Goal: Task Accomplishment & Management: Manage account settings

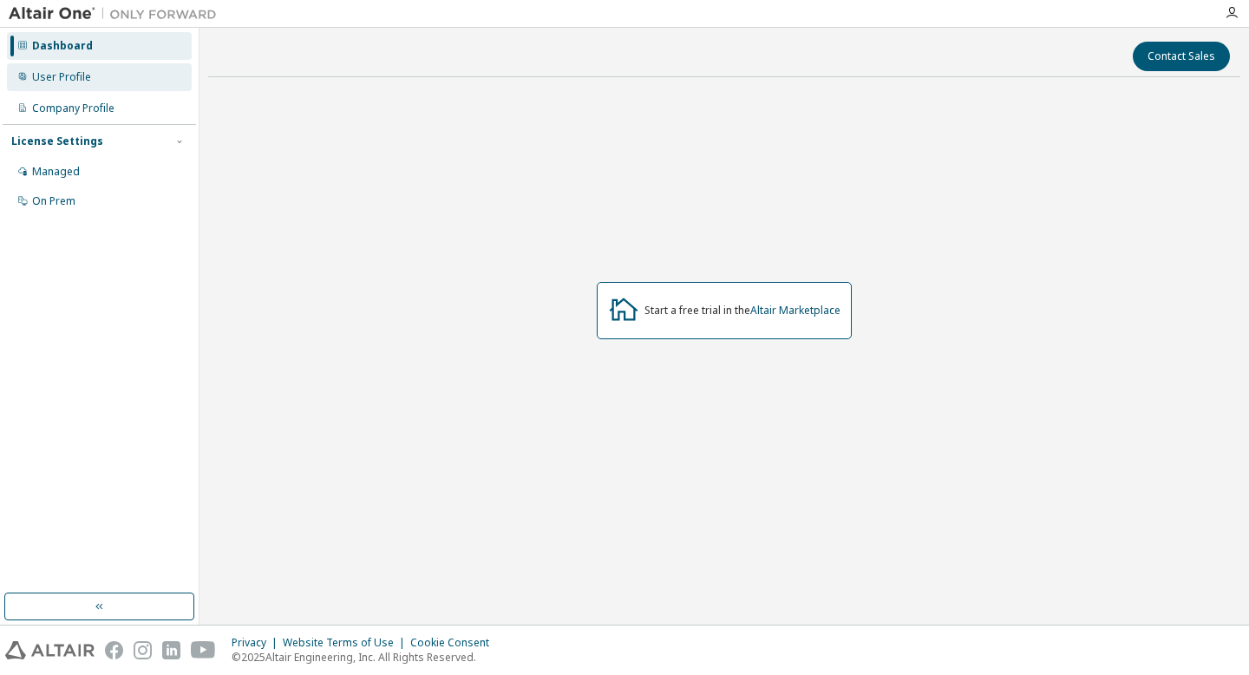
click at [61, 82] on div "User Profile" at bounding box center [61, 77] width 59 height 14
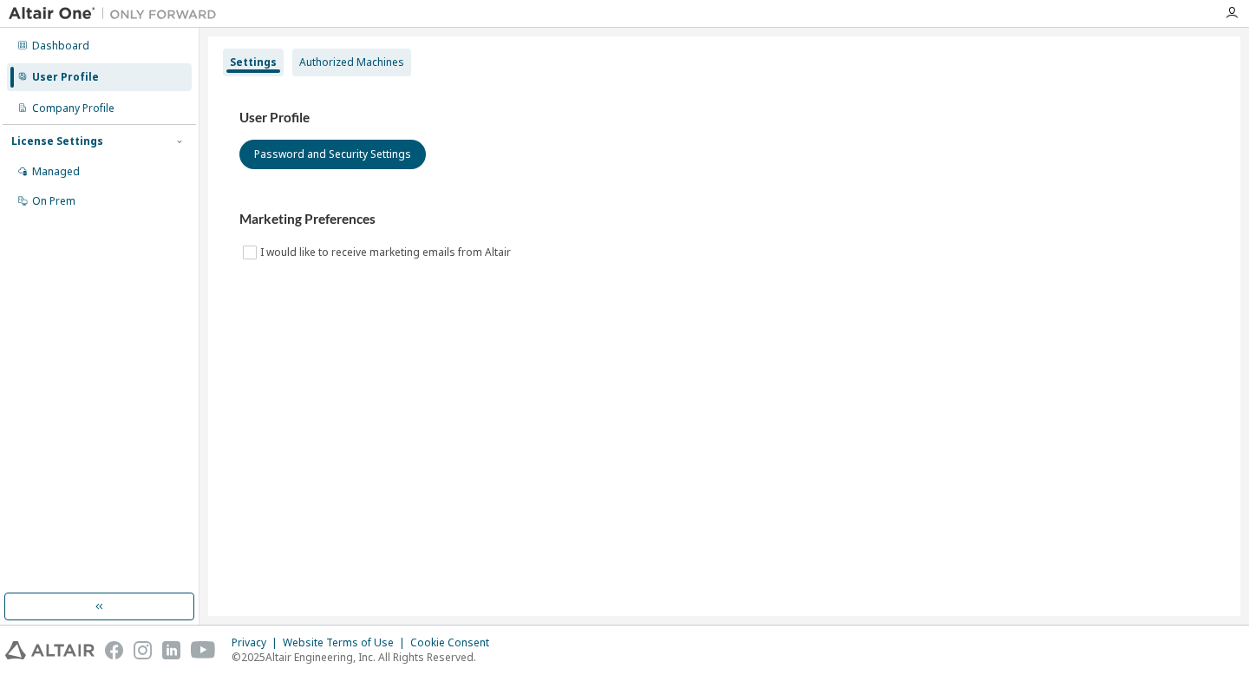
click at [340, 66] on div "Authorized Machines" at bounding box center [351, 63] width 105 height 14
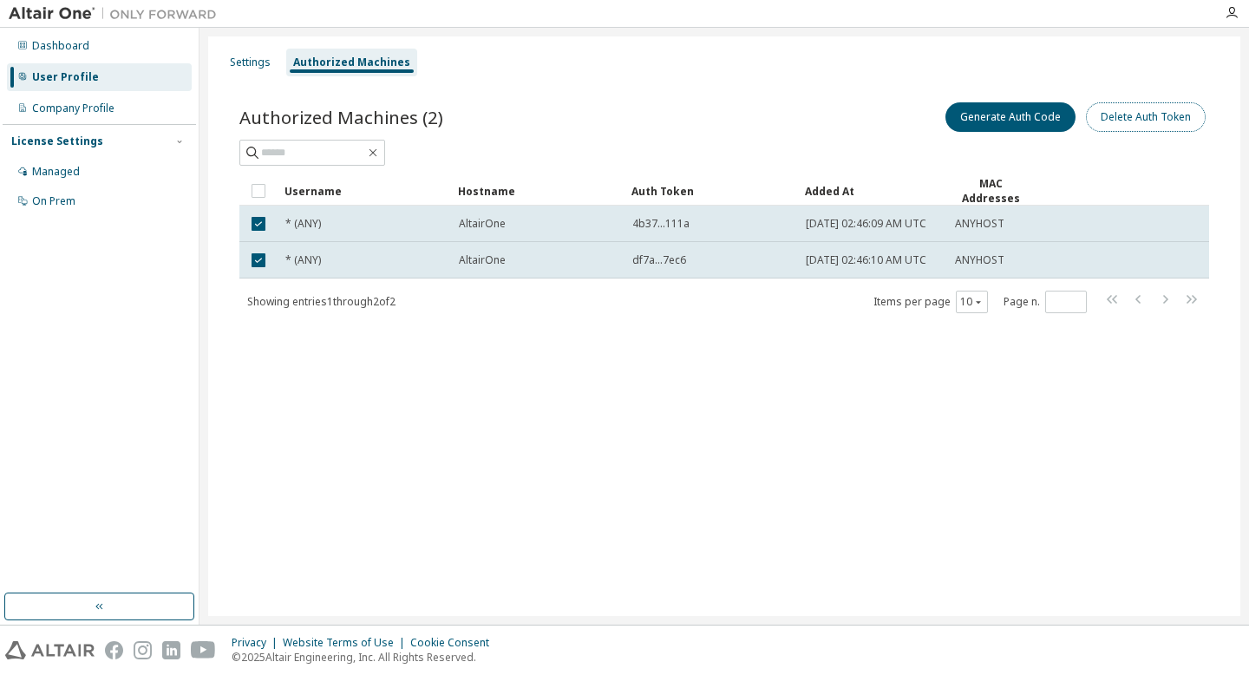
click at [1138, 121] on button "Delete Auth Token" at bounding box center [1146, 116] width 120 height 29
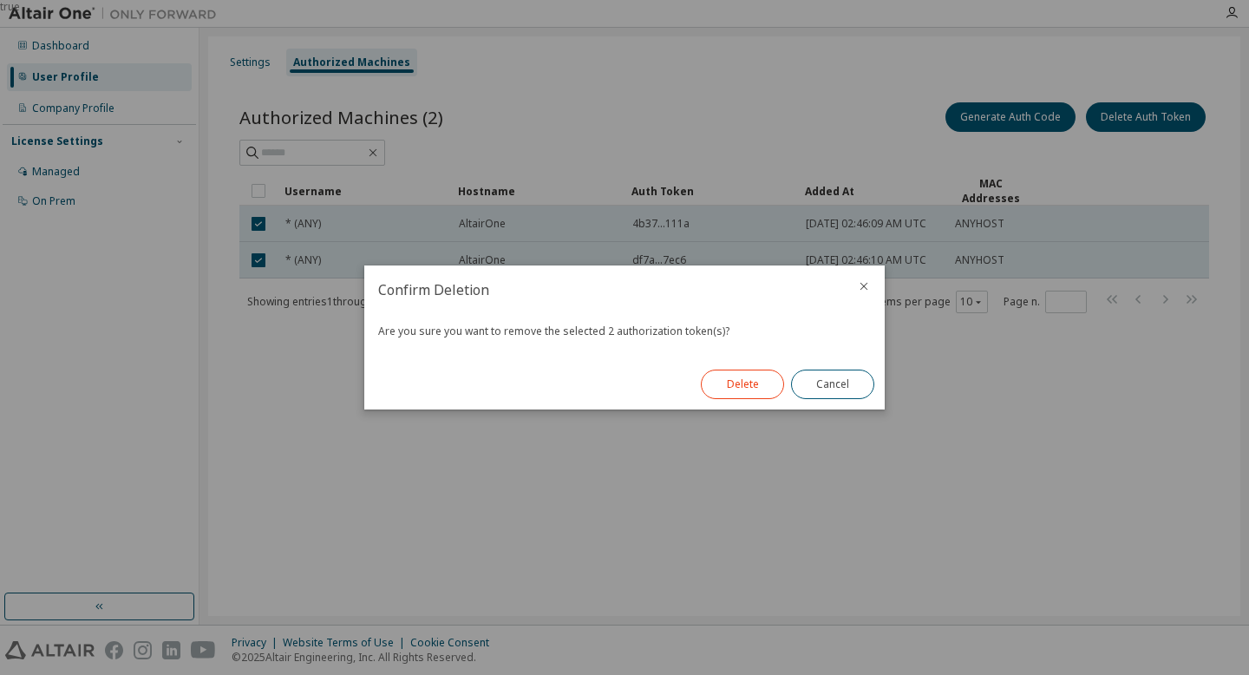
click at [751, 395] on button "Delete" at bounding box center [742, 384] width 83 height 29
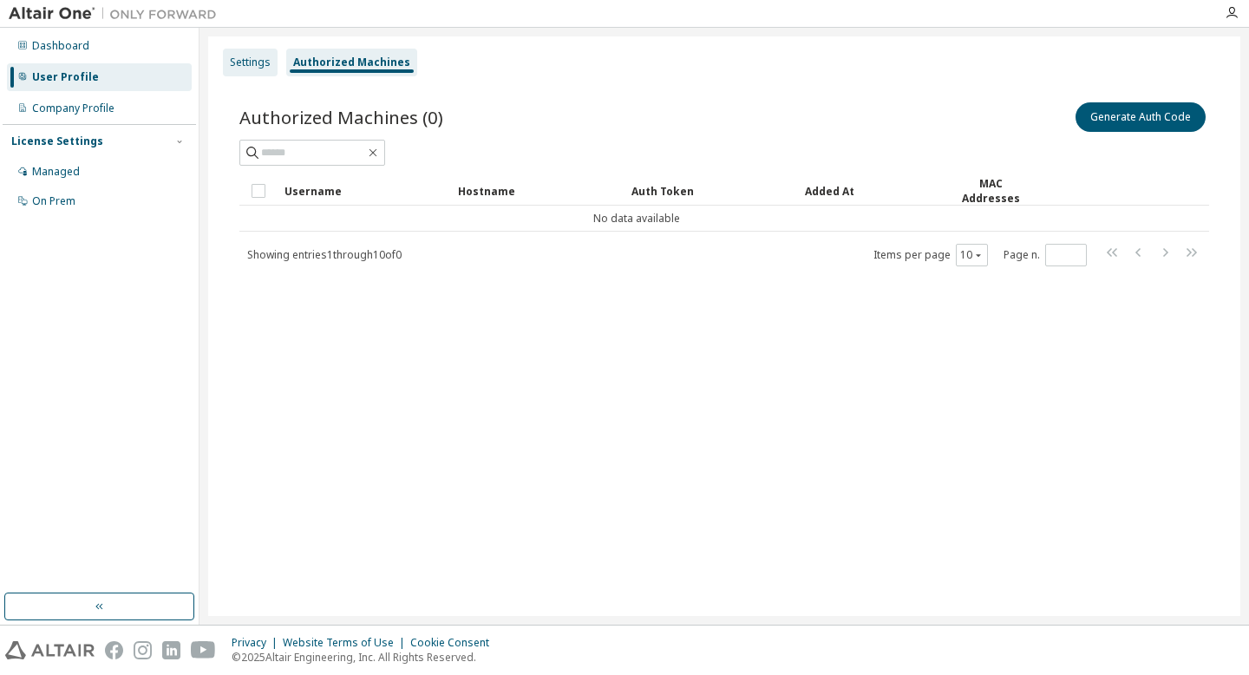
click at [246, 71] on div "Settings" at bounding box center [250, 63] width 55 height 28
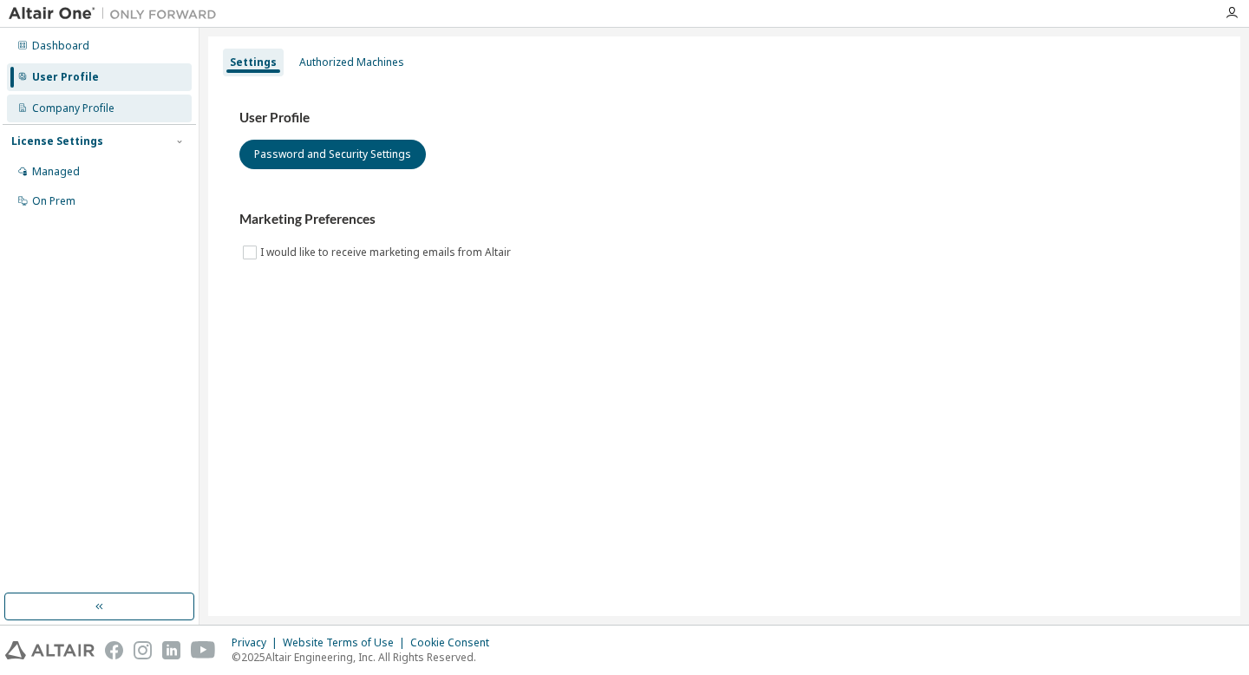
click at [97, 102] on div "Company Profile" at bounding box center [73, 109] width 82 height 14
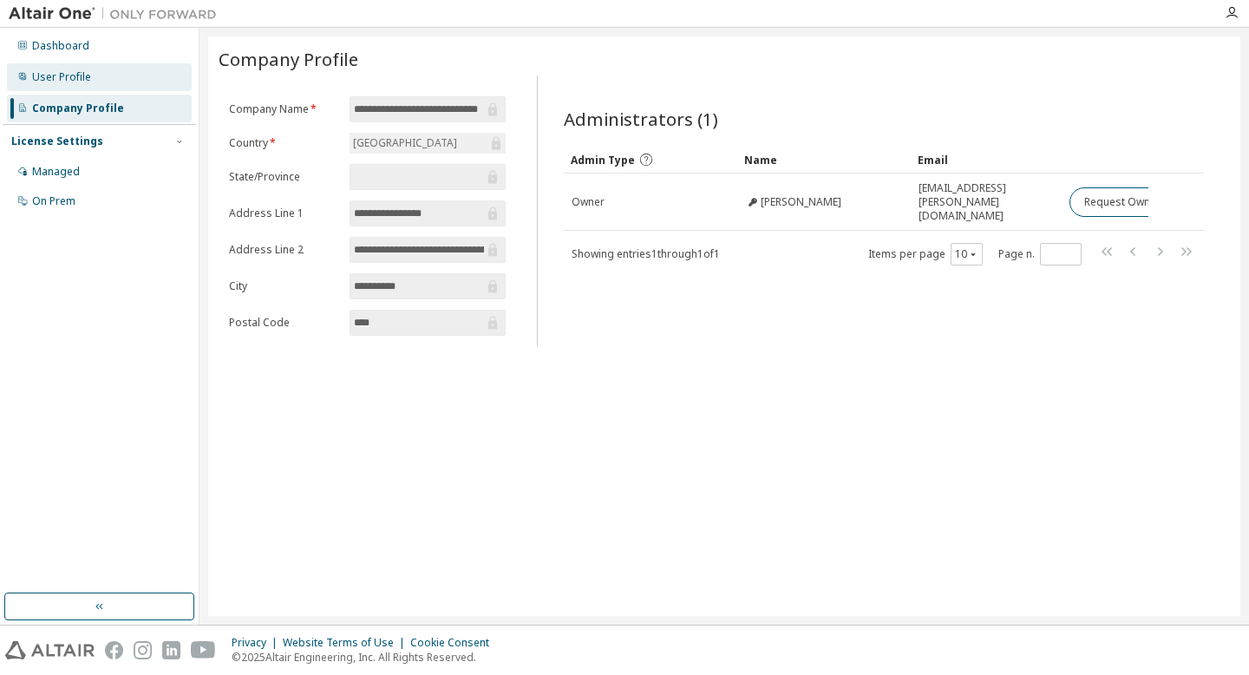
click at [69, 76] on div "User Profile" at bounding box center [61, 77] width 59 height 14
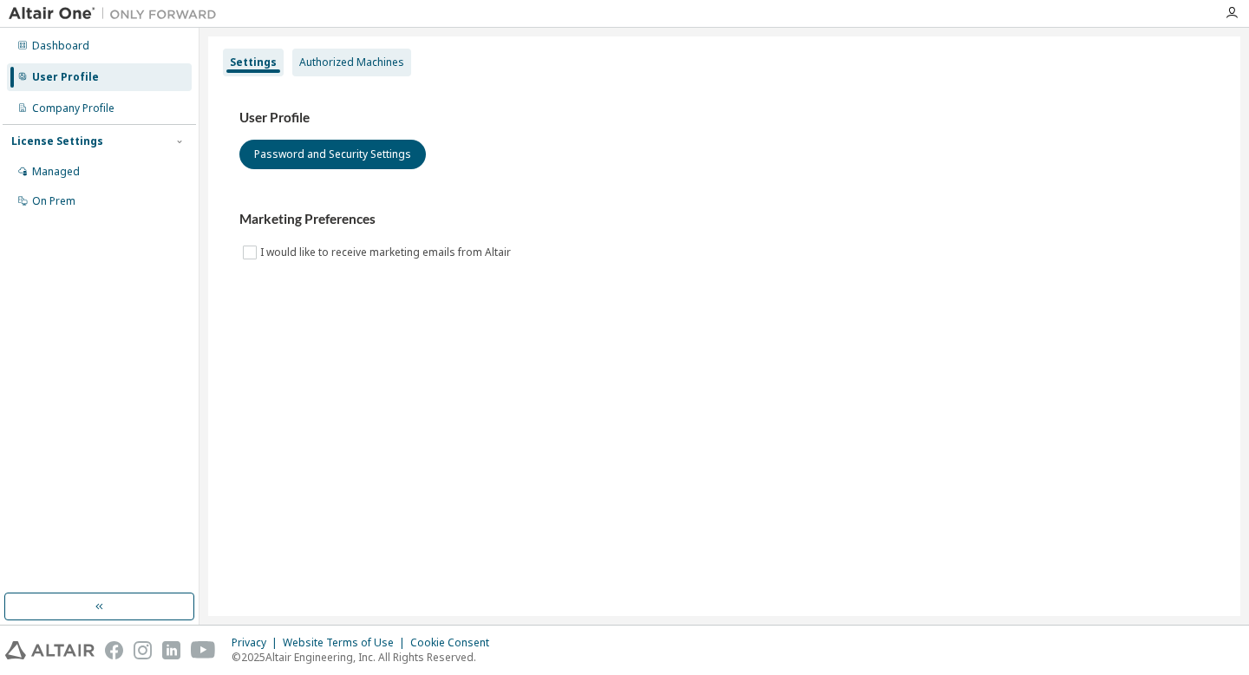
click at [324, 62] on div "Authorized Machines" at bounding box center [351, 63] width 105 height 14
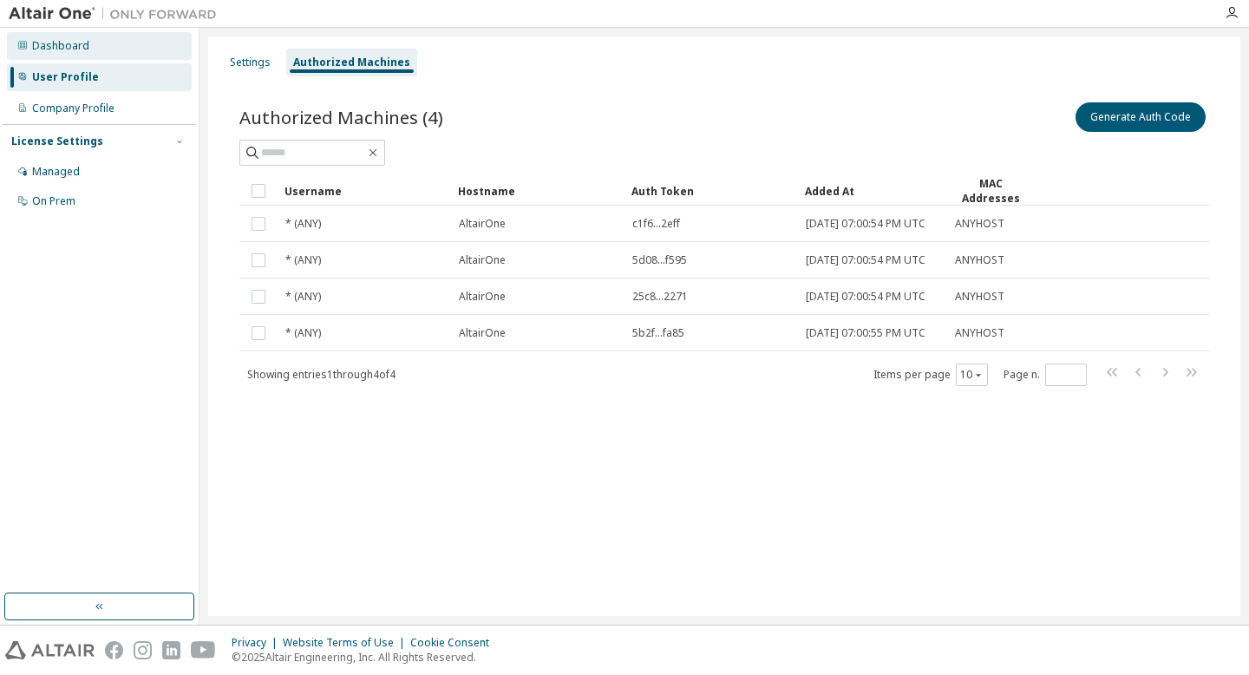
click at [48, 43] on div "Dashboard" at bounding box center [60, 46] width 57 height 14
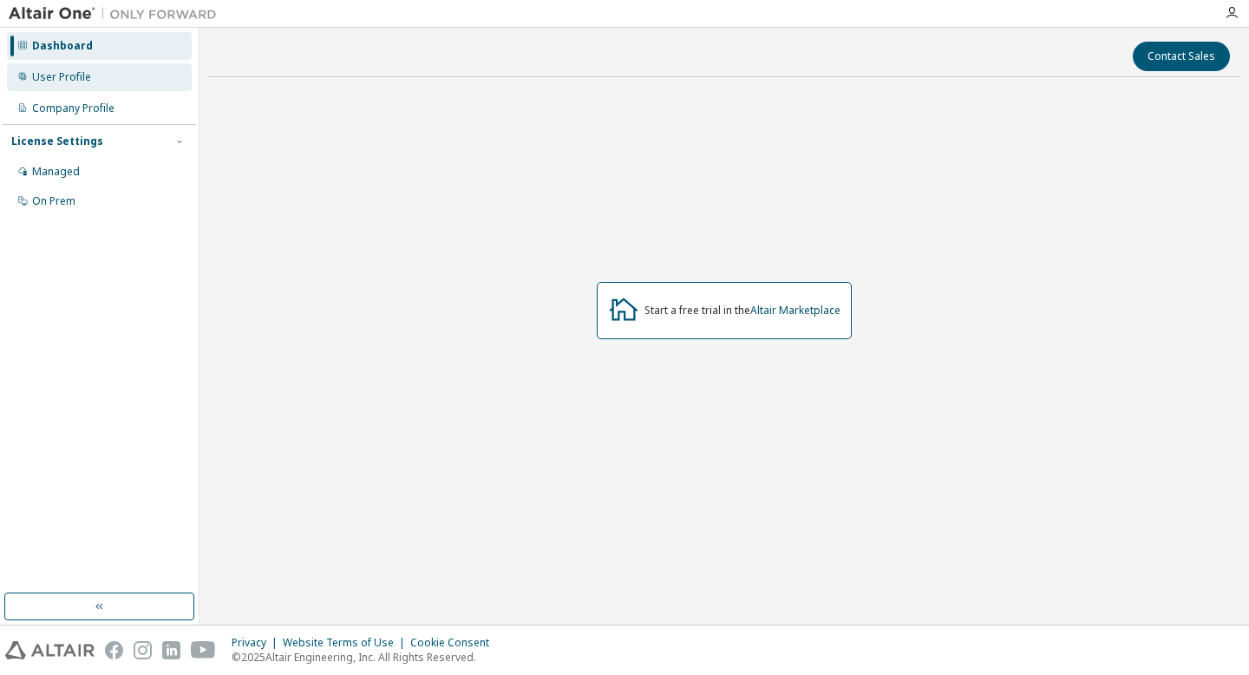
click at [75, 86] on div "User Profile" at bounding box center [99, 77] width 185 height 28
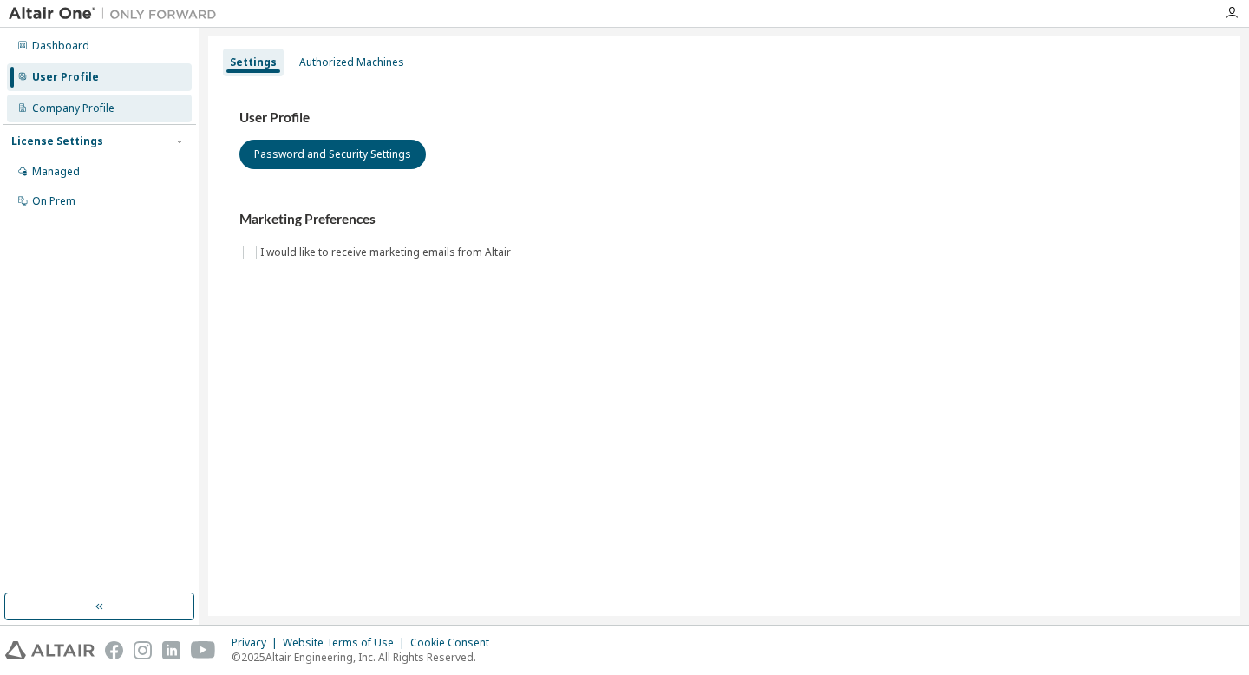
click at [81, 108] on div "Company Profile" at bounding box center [73, 109] width 82 height 14
click at [1233, 16] on icon "button" at bounding box center [1232, 13] width 14 height 14
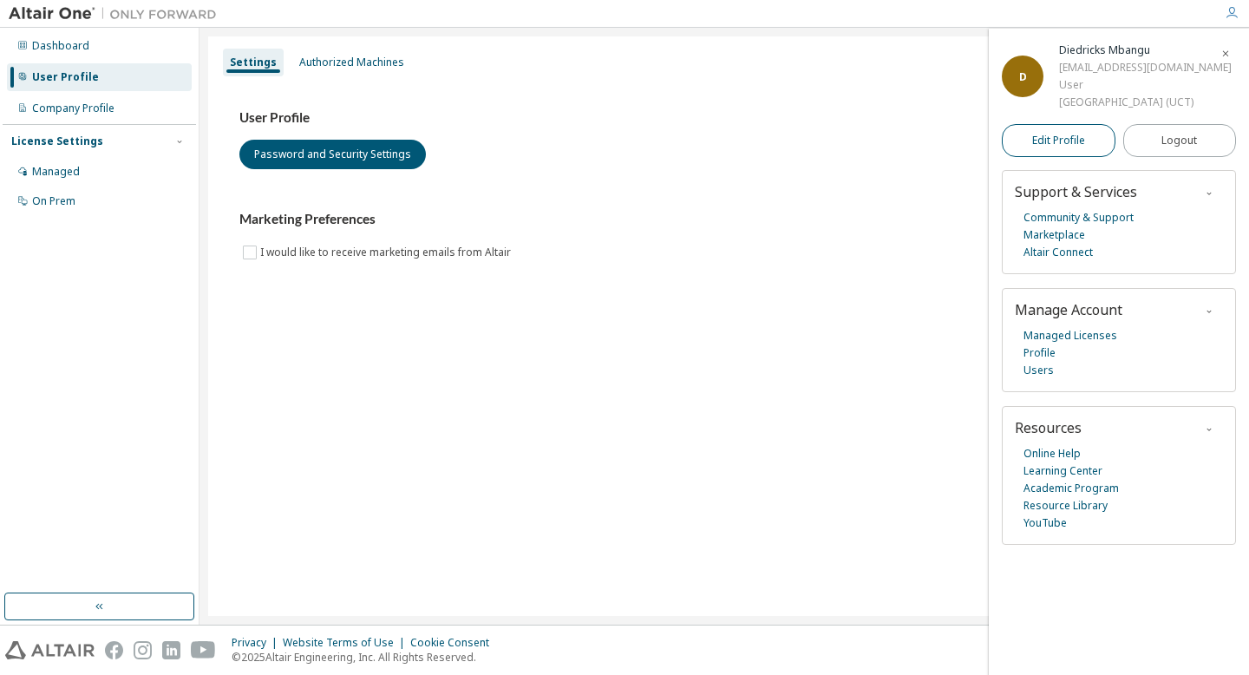
click at [1067, 141] on span "Edit Profile" at bounding box center [1058, 141] width 53 height 14
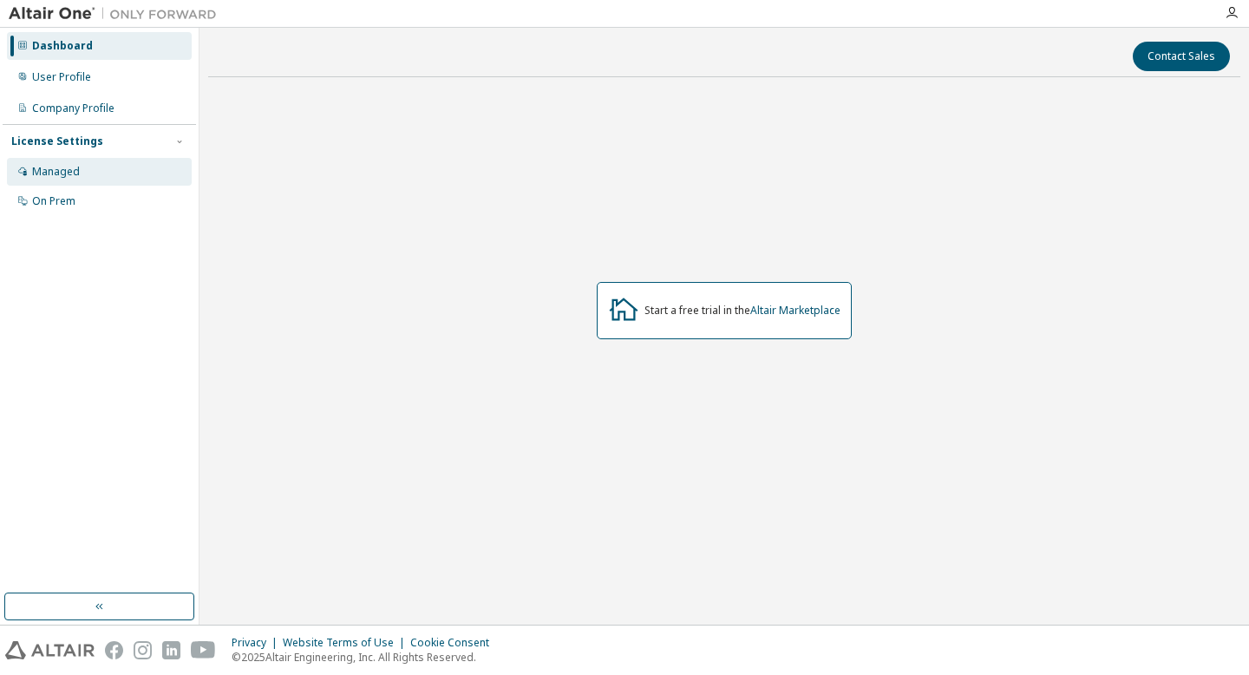
click at [52, 174] on div "Managed" at bounding box center [56, 172] width 48 height 14
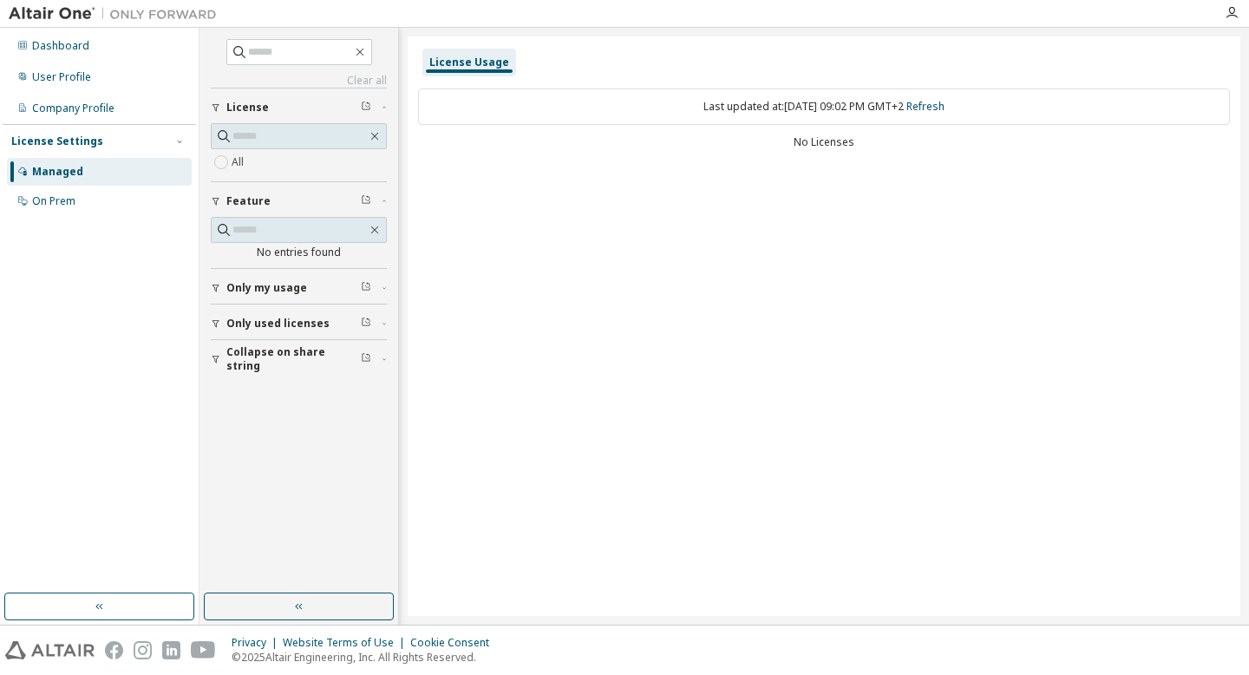
click at [254, 291] on span "Only my usage" at bounding box center [266, 288] width 81 height 14
click at [374, 79] on link "Clear all" at bounding box center [299, 81] width 176 height 14
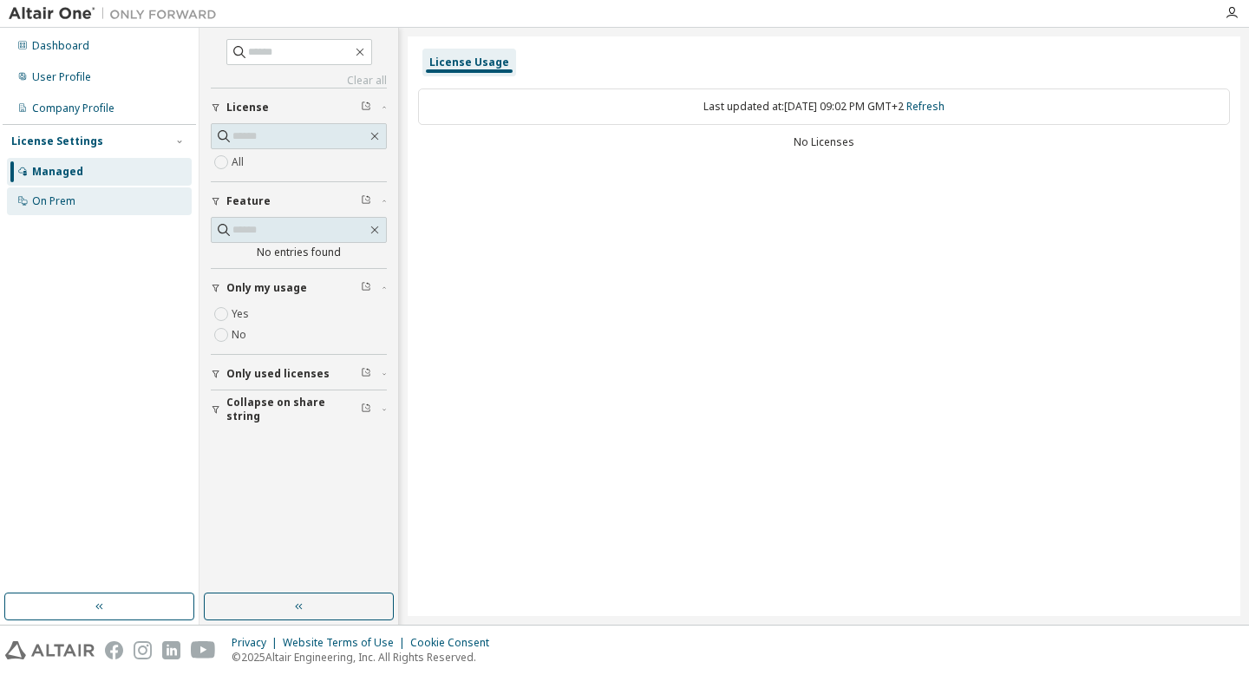
click at [64, 198] on div "On Prem" at bounding box center [53, 201] width 43 height 14
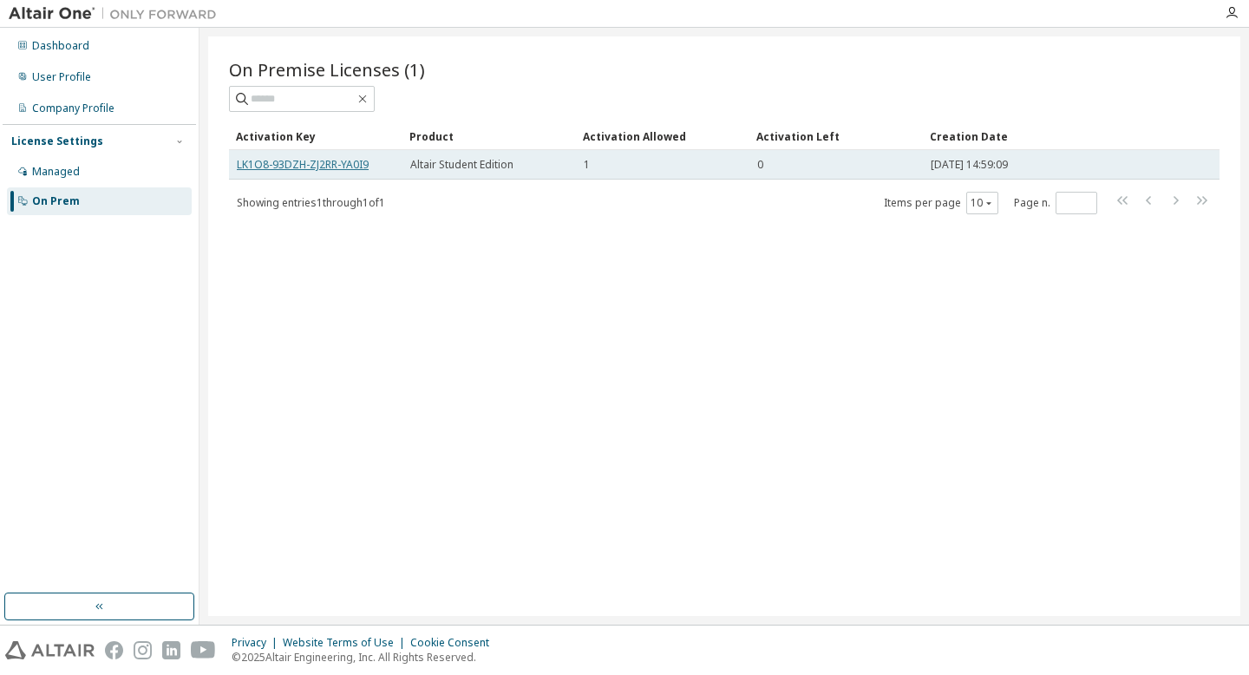
click at [357, 169] on link "LK1O8-93DZH-ZJ2RR-YA0I9" at bounding box center [303, 164] width 132 height 15
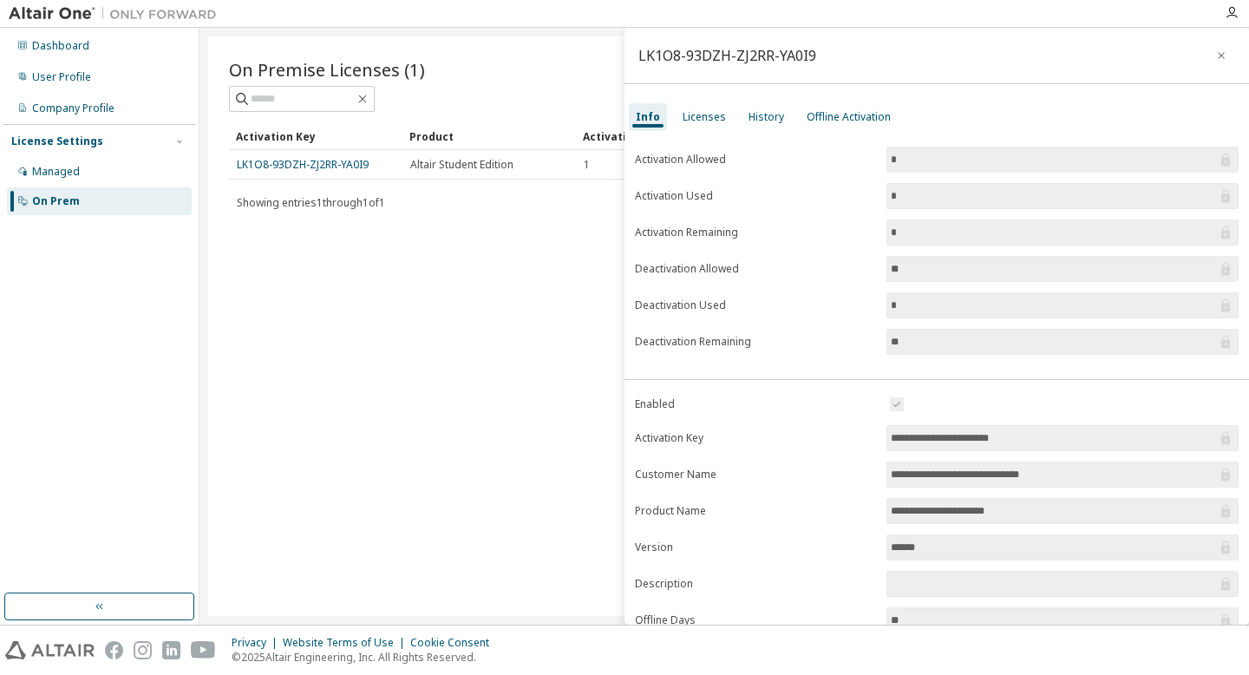
click at [898, 164] on input "*" at bounding box center [1054, 159] width 326 height 17
click at [694, 123] on div "Licenses" at bounding box center [704, 117] width 43 height 14
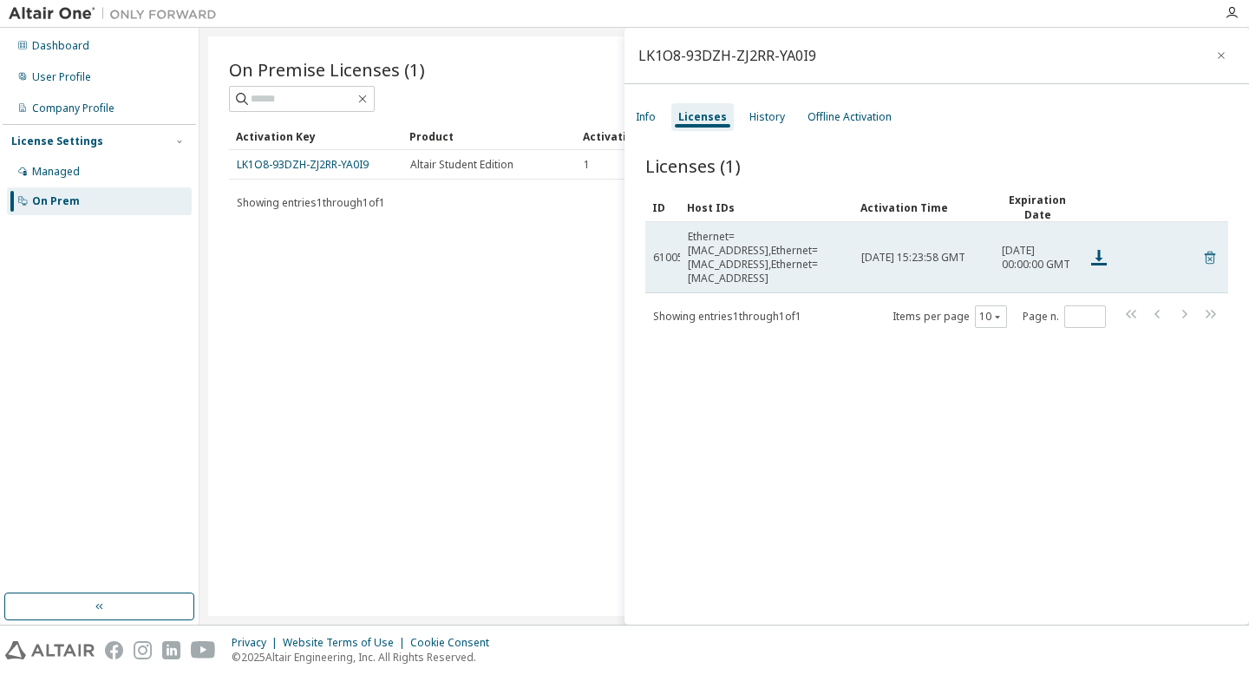
click at [1205, 254] on icon at bounding box center [1210, 258] width 10 height 13
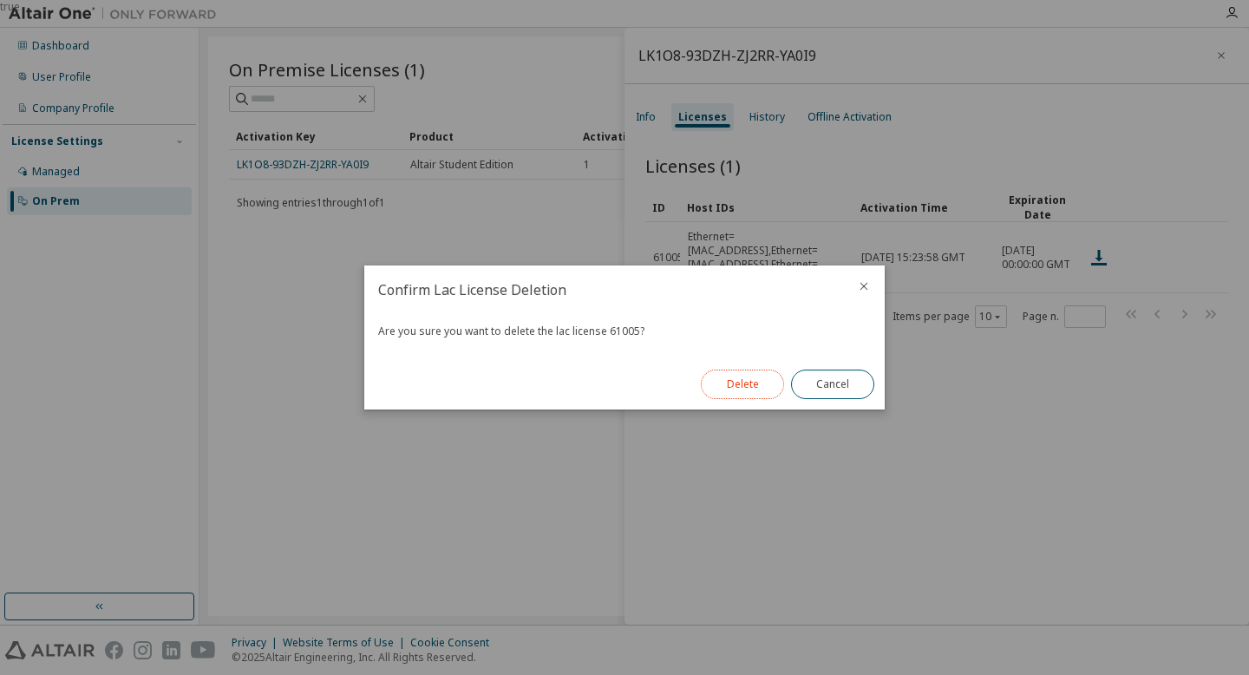
click at [751, 383] on button "Delete" at bounding box center [742, 384] width 83 height 29
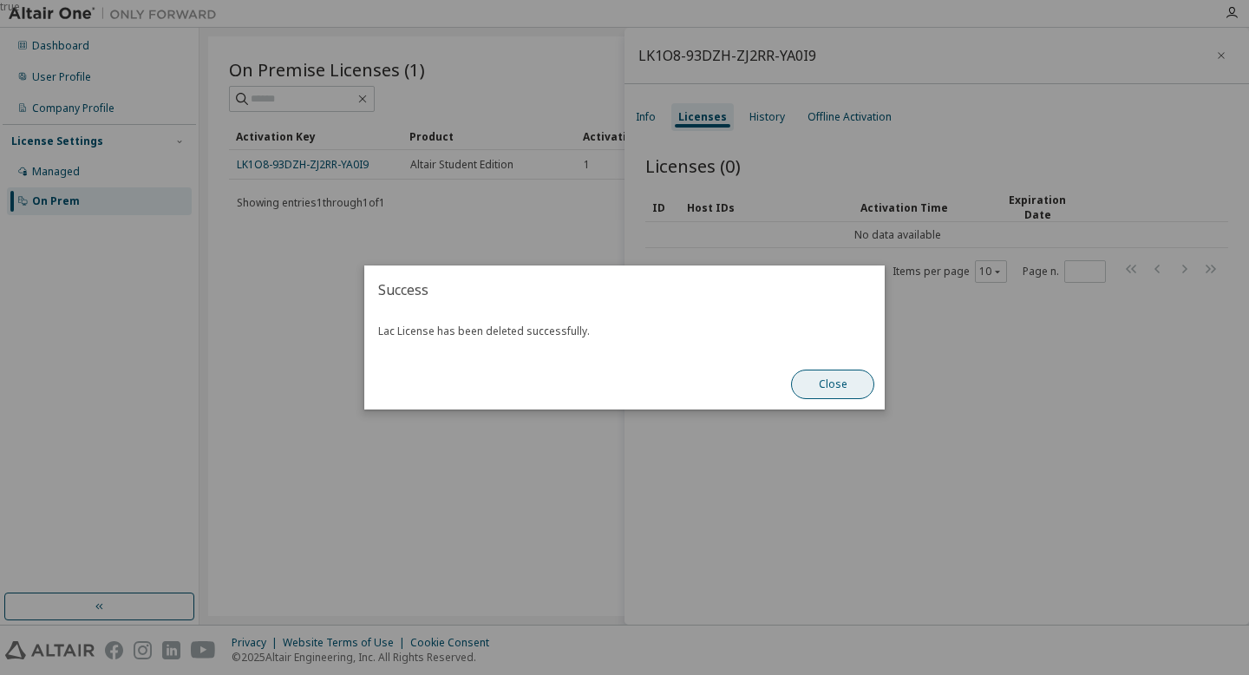
click at [818, 388] on button "Close" at bounding box center [832, 384] width 83 height 29
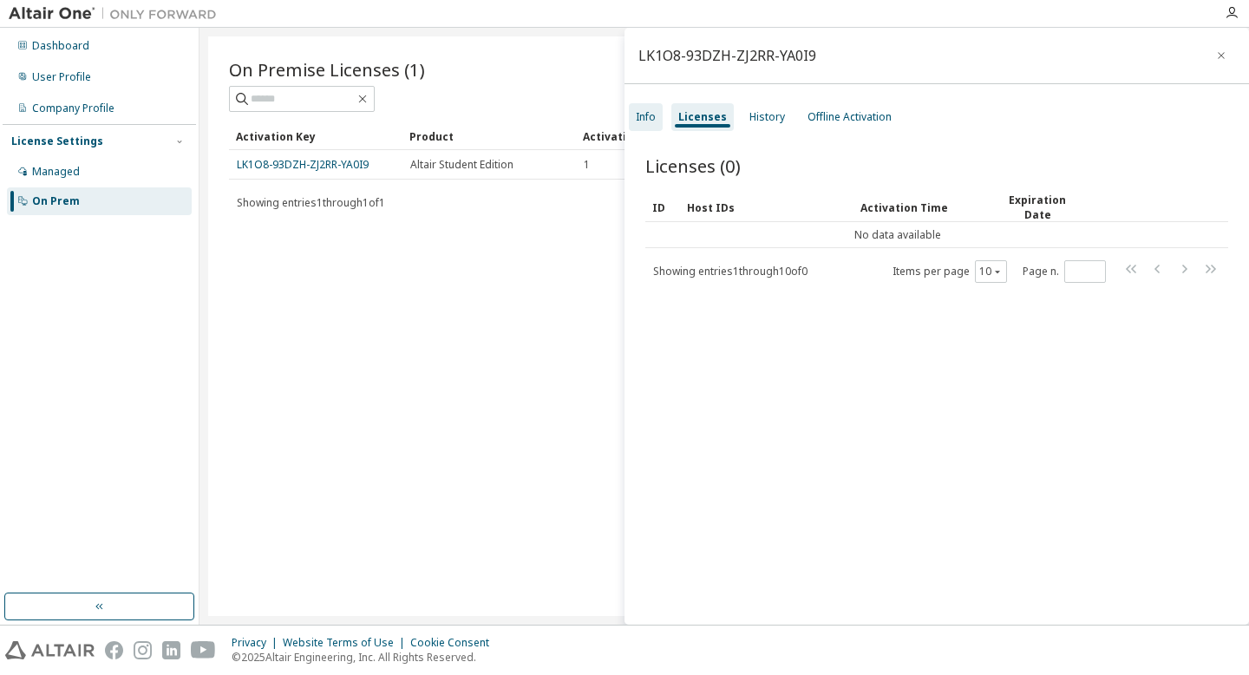
click at [646, 123] on div "Info" at bounding box center [646, 117] width 20 height 14
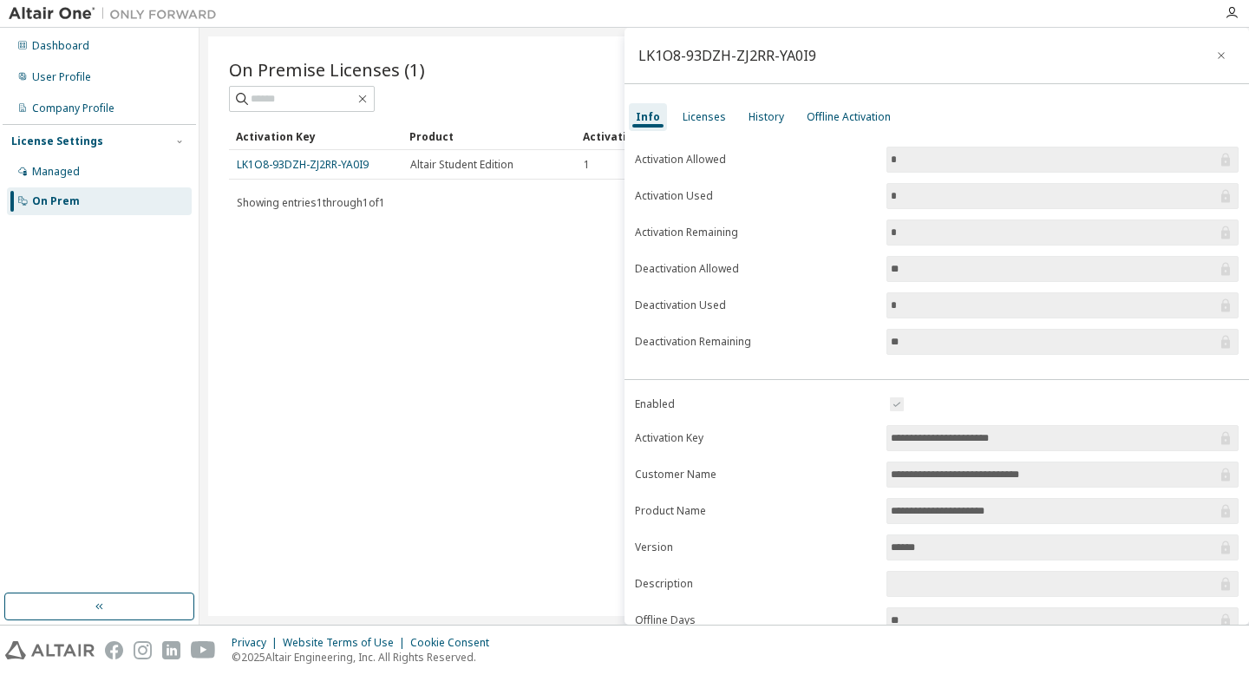
click at [548, 194] on div "Showing entries 1 through 1 of 1 Items per page 10 Page n. *" at bounding box center [724, 202] width 991 height 25
click at [1220, 58] on button "button" at bounding box center [1222, 56] width 28 height 28
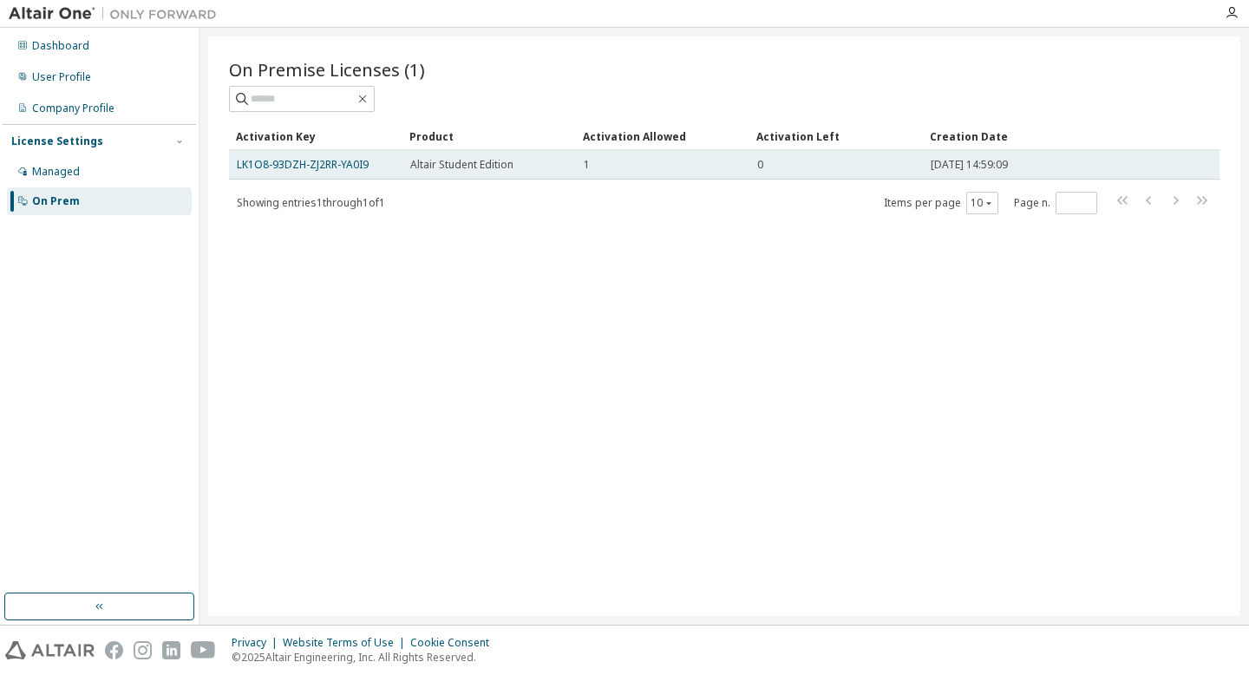
click at [580, 167] on td "1" at bounding box center [663, 164] width 174 height 29
click at [339, 162] on link "LK1O8-93DZH-ZJ2RR-YA0I9" at bounding box center [303, 164] width 132 height 15
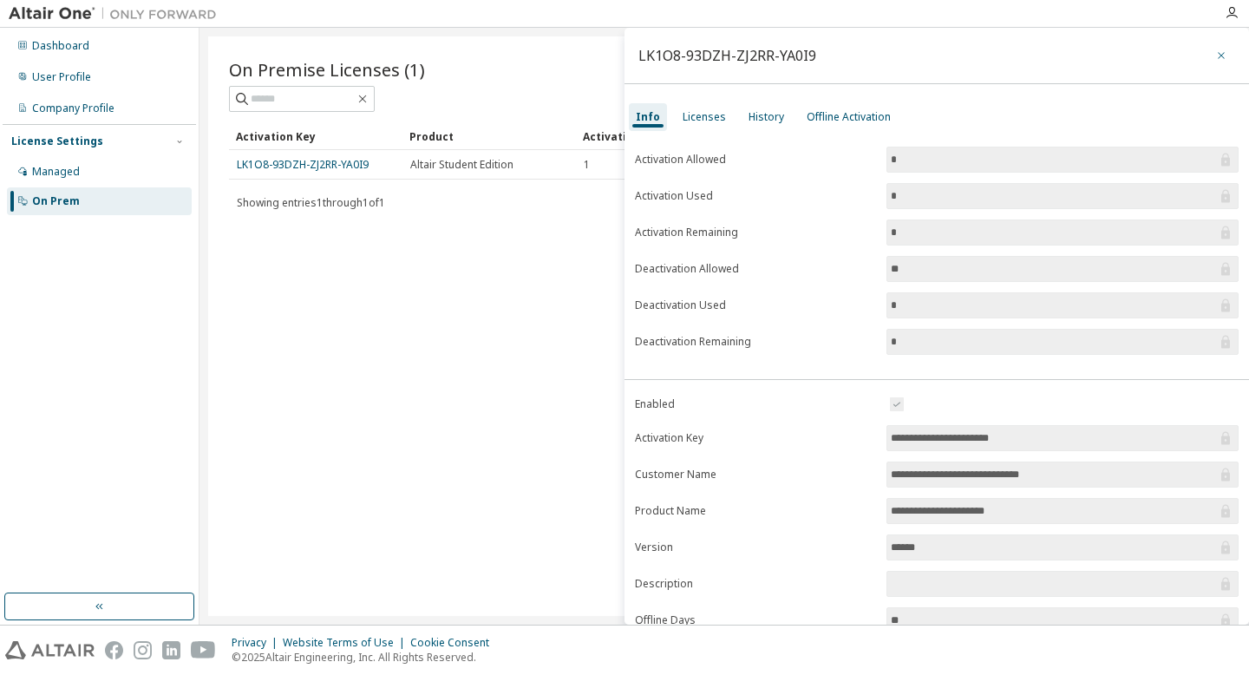
click at [1216, 59] on icon "button" at bounding box center [1222, 56] width 12 height 14
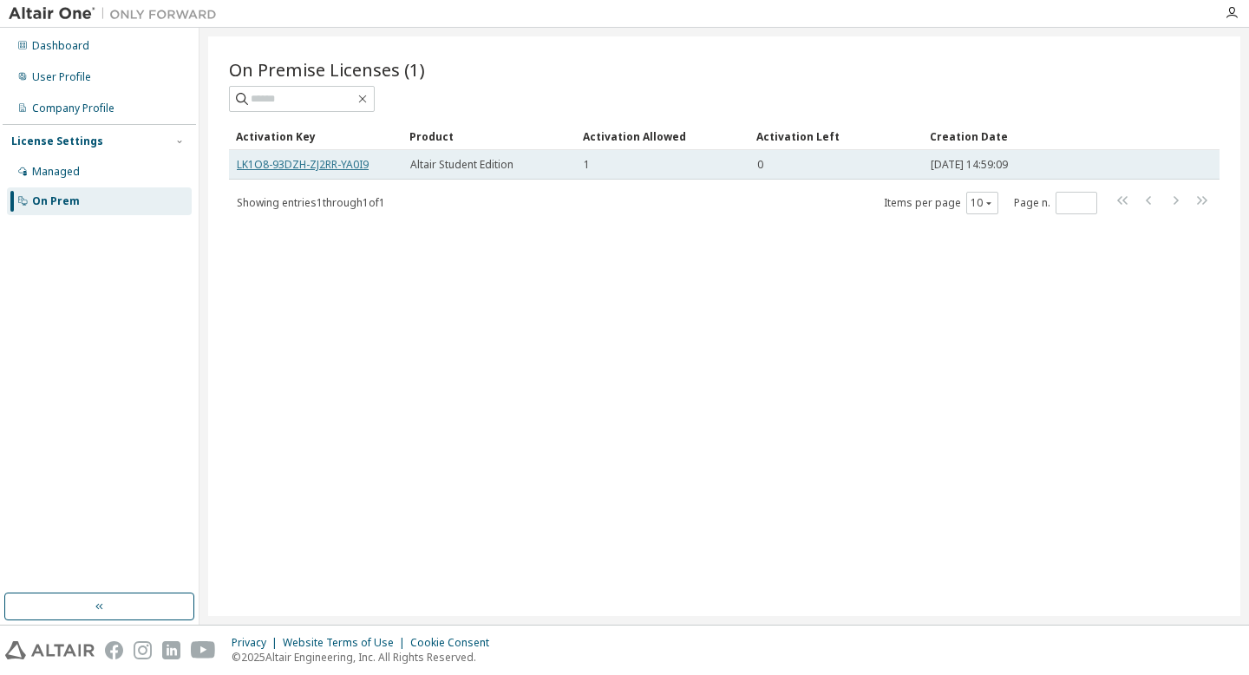
click at [319, 162] on link "LK1O8-93DZH-ZJ2RR-YA0I9" at bounding box center [303, 164] width 132 height 15
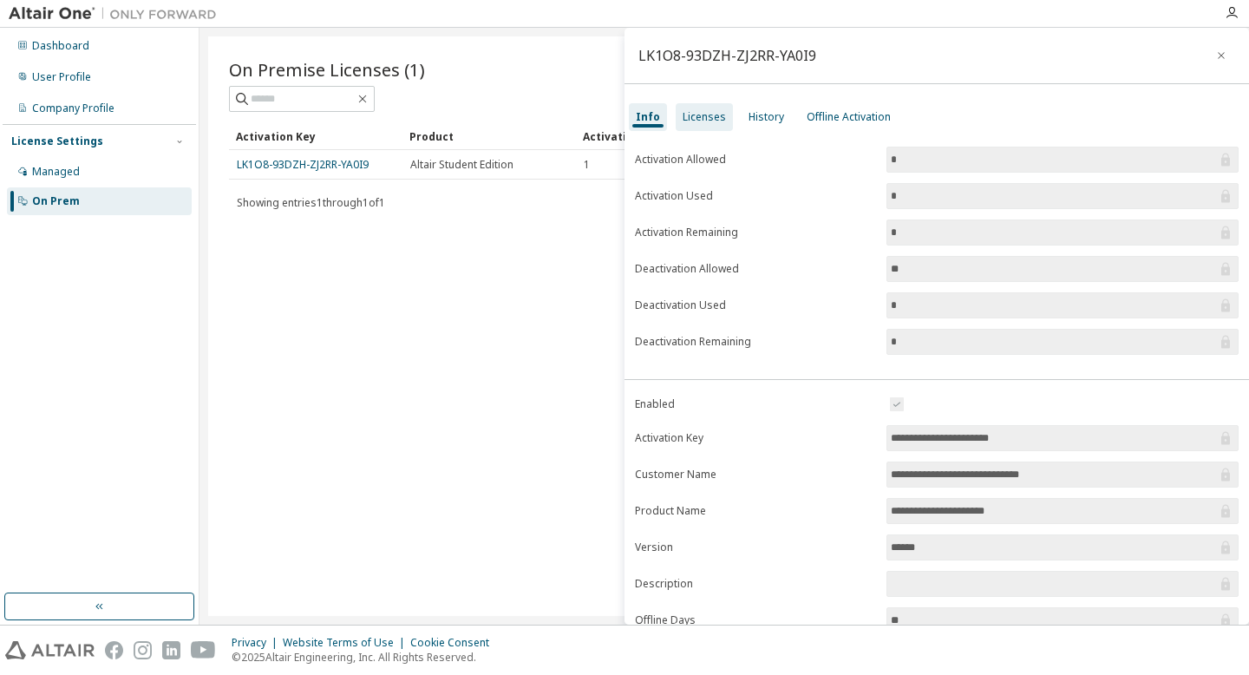
click at [708, 126] on div "Licenses" at bounding box center [704, 117] width 57 height 28
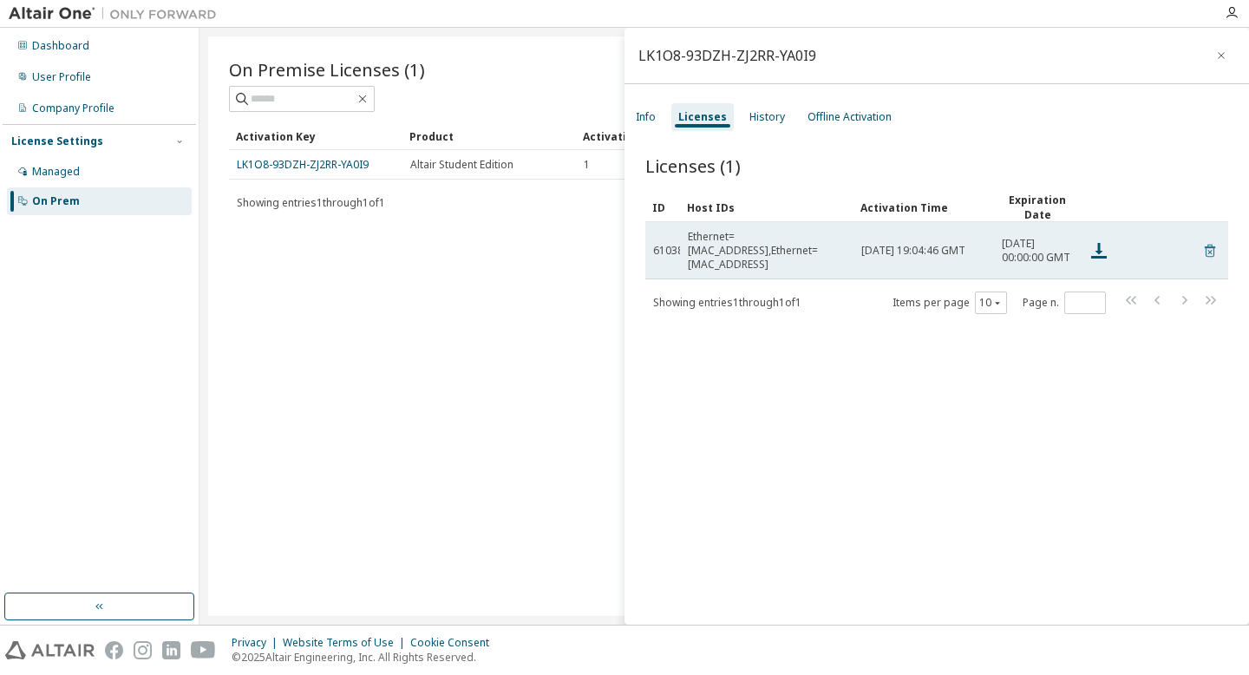
click at [1203, 251] on icon at bounding box center [1211, 250] width 16 height 21
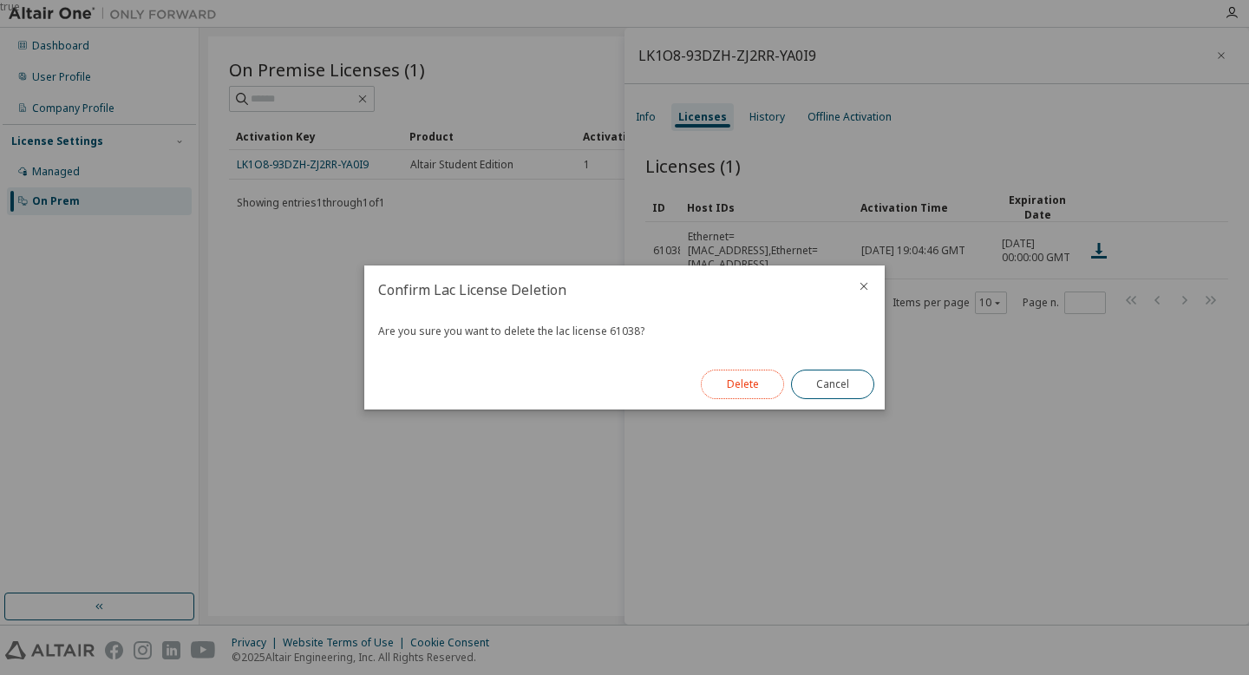
click at [749, 385] on button "Delete" at bounding box center [742, 384] width 83 height 29
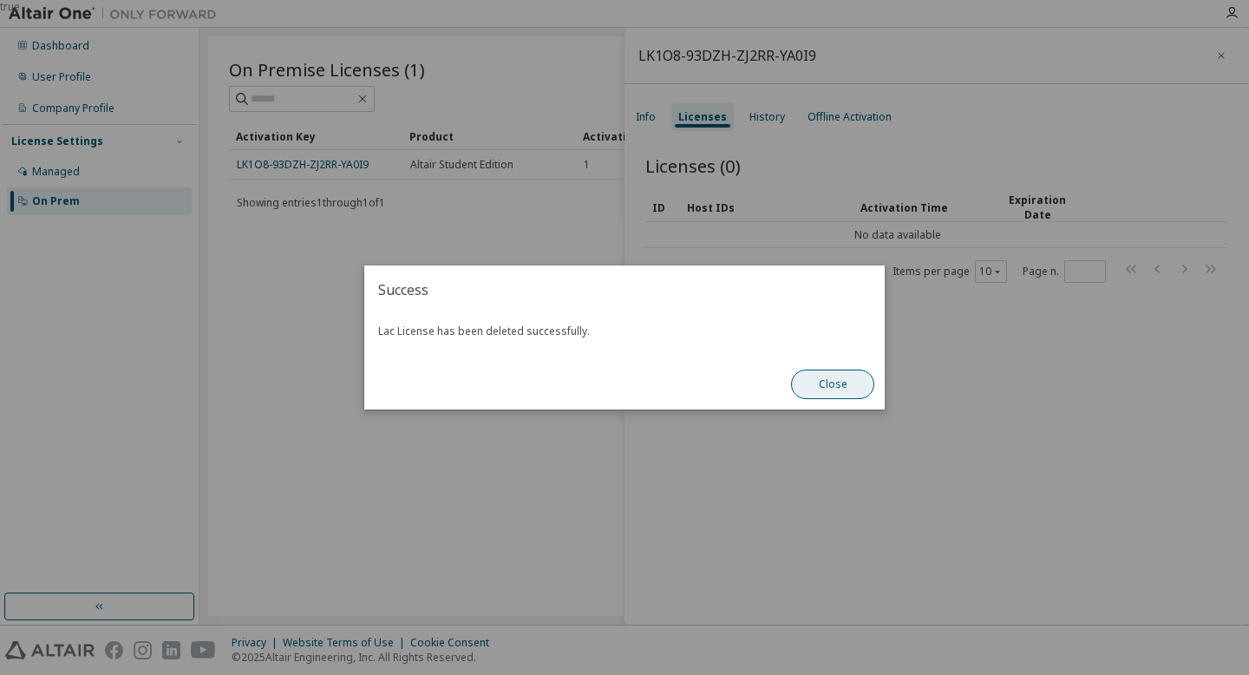
click at [818, 383] on button "Close" at bounding box center [832, 384] width 83 height 29
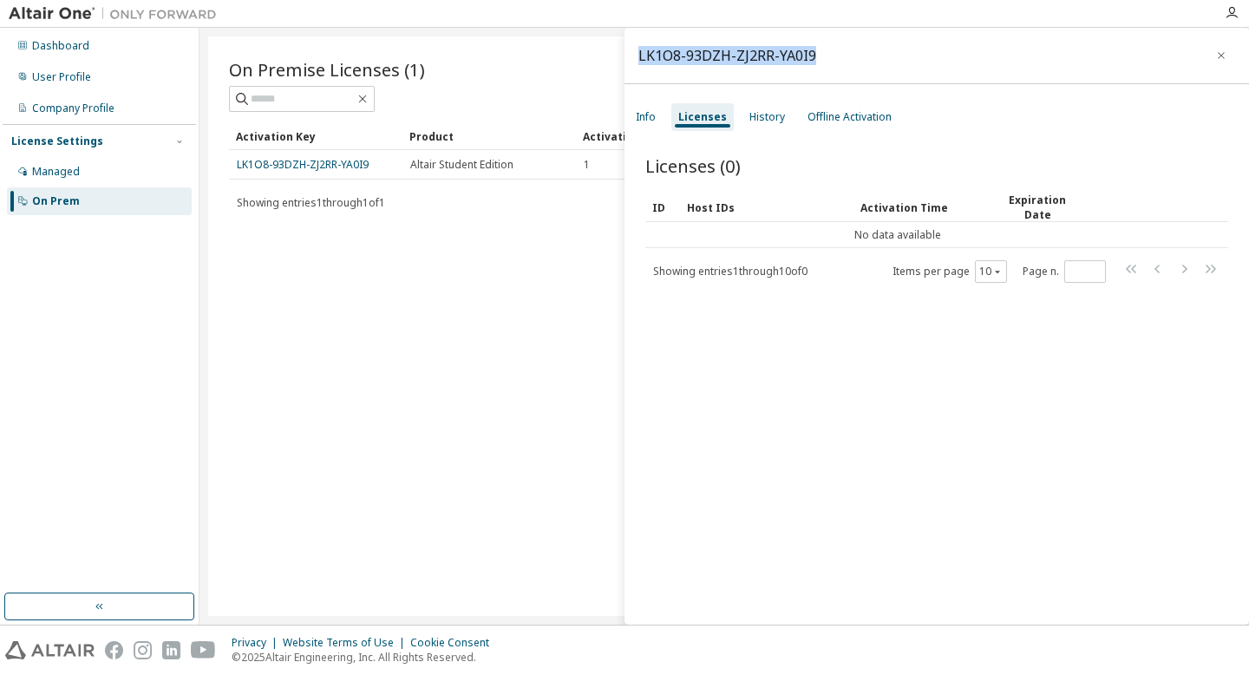
drag, startPoint x: 814, startPoint y: 56, endPoint x: 639, endPoint y: 48, distance: 174.6
click at [639, 48] on div "LK1O8-93DZH-ZJ2RR-YA0I9" at bounding box center [937, 56] width 625 height 56
copy div "LK1O8-93DZH-ZJ2RR-YA0I9"
